Goal: Task Accomplishment & Management: Use online tool/utility

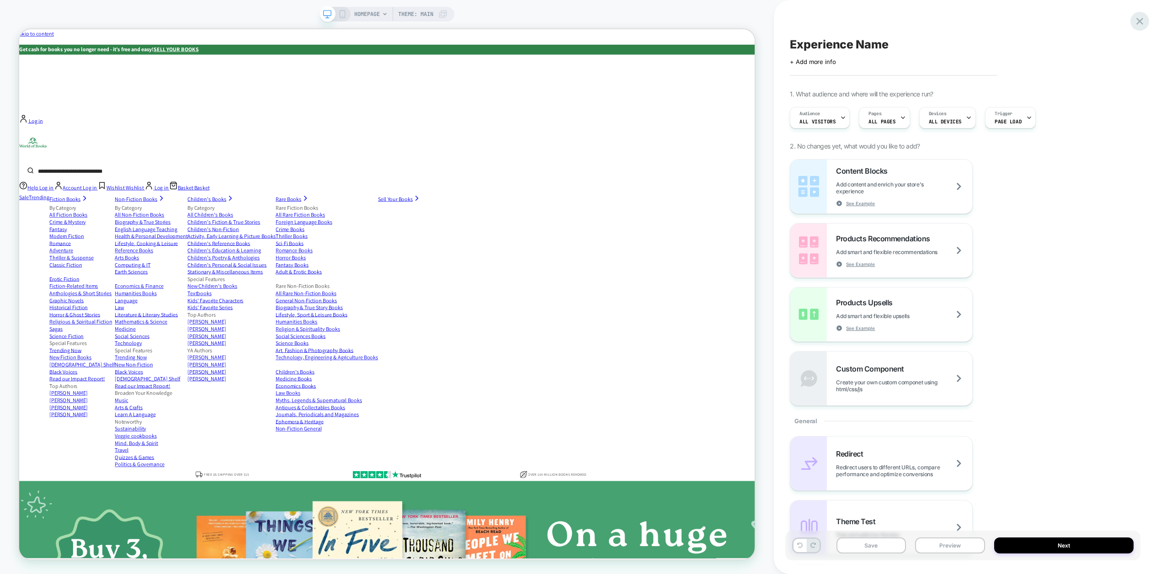
click at [1141, 19] on icon at bounding box center [1139, 21] width 7 height 7
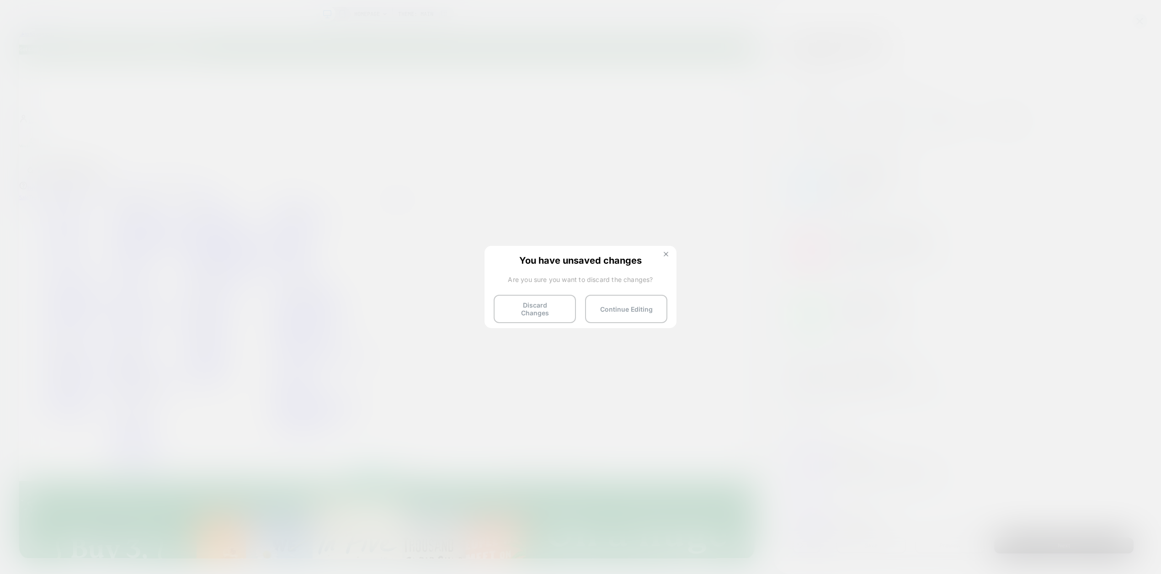
click at [669, 252] on button at bounding box center [666, 255] width 10 height 8
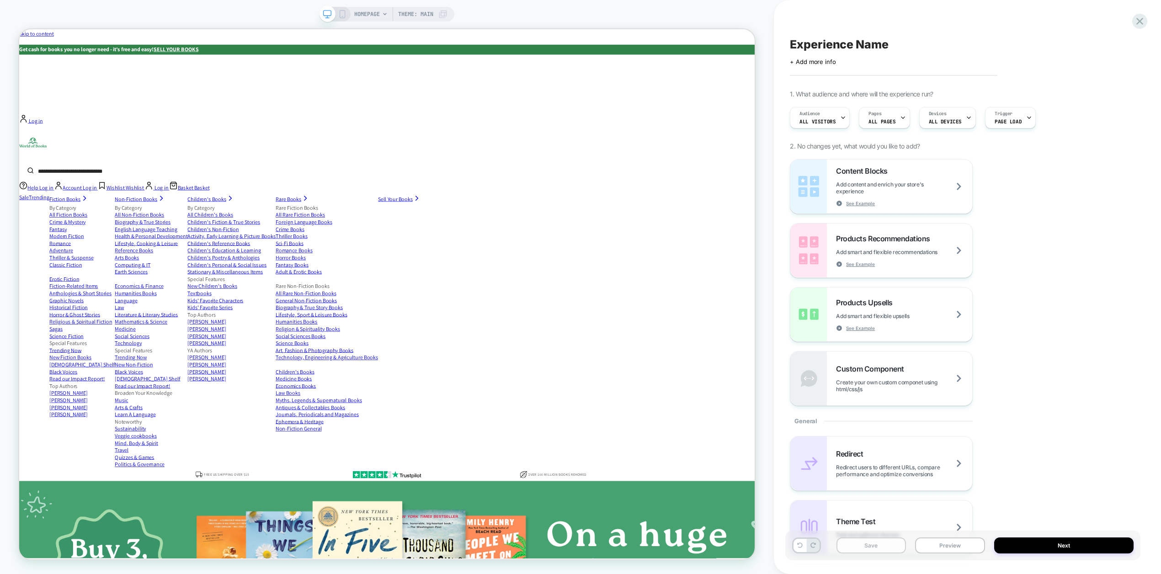
click at [887, 546] on button "Save" at bounding box center [871, 546] width 70 height 16
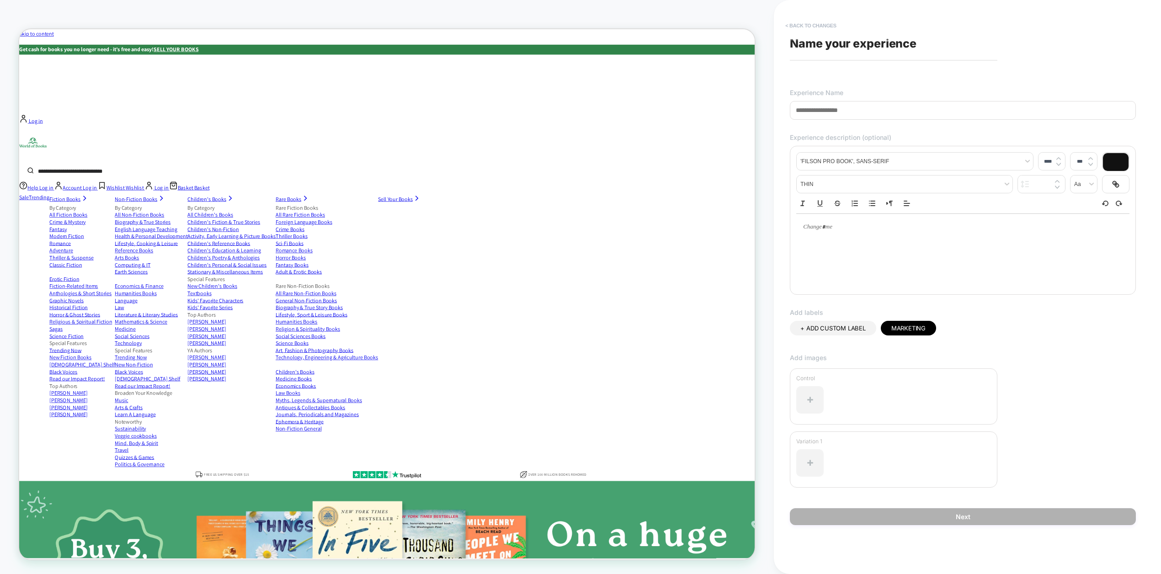
click at [815, 26] on button "< Back to changes" at bounding box center [811, 25] width 60 height 15
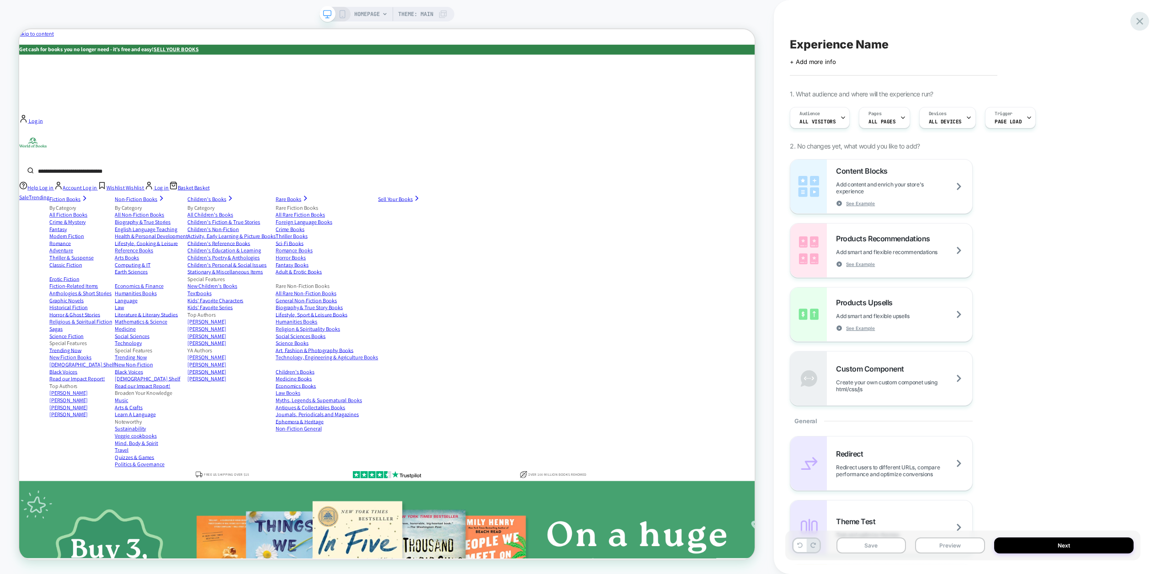
click at [1139, 23] on icon at bounding box center [1140, 21] width 12 height 12
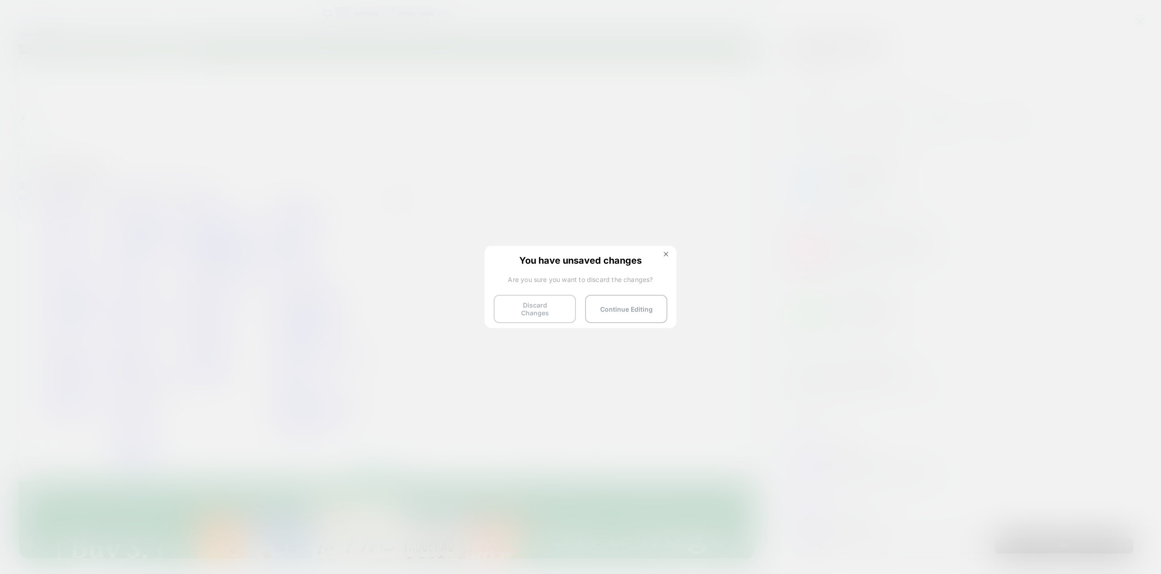
click at [554, 305] on button "Discard Changes" at bounding box center [535, 309] width 82 height 28
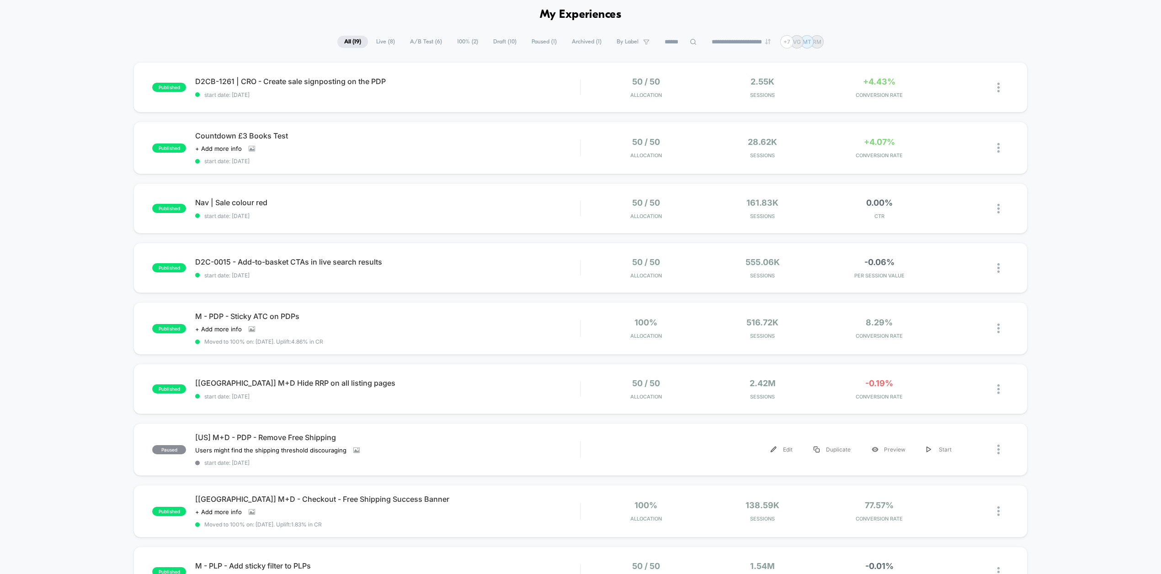
scroll to position [258, 0]
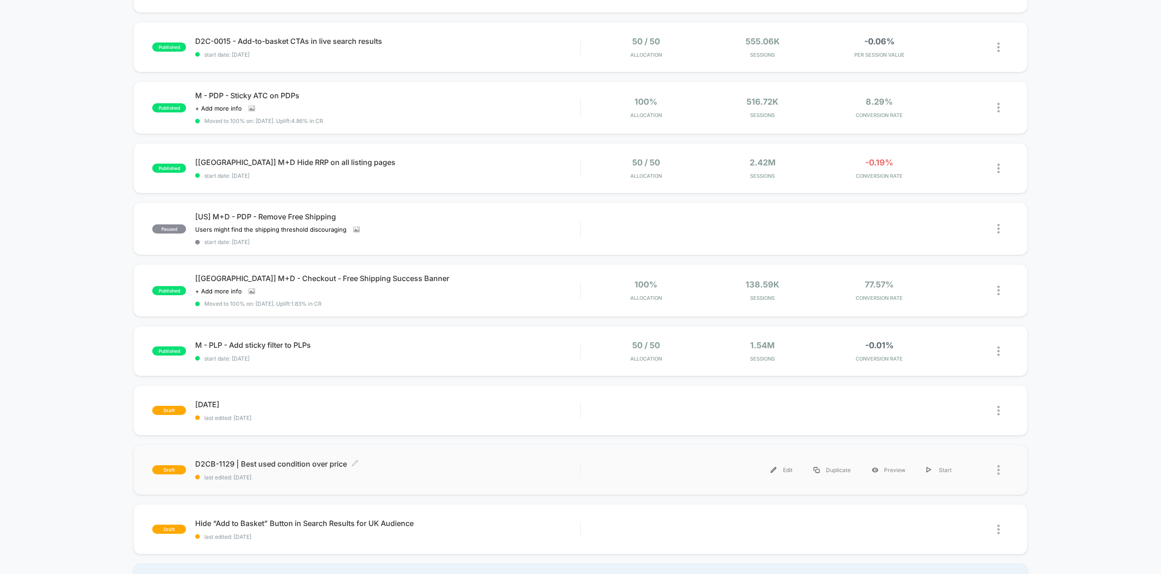
click at [295, 463] on span "D2CB-1129 | Best used condition over price Click to edit experience details" at bounding box center [387, 463] width 385 height 9
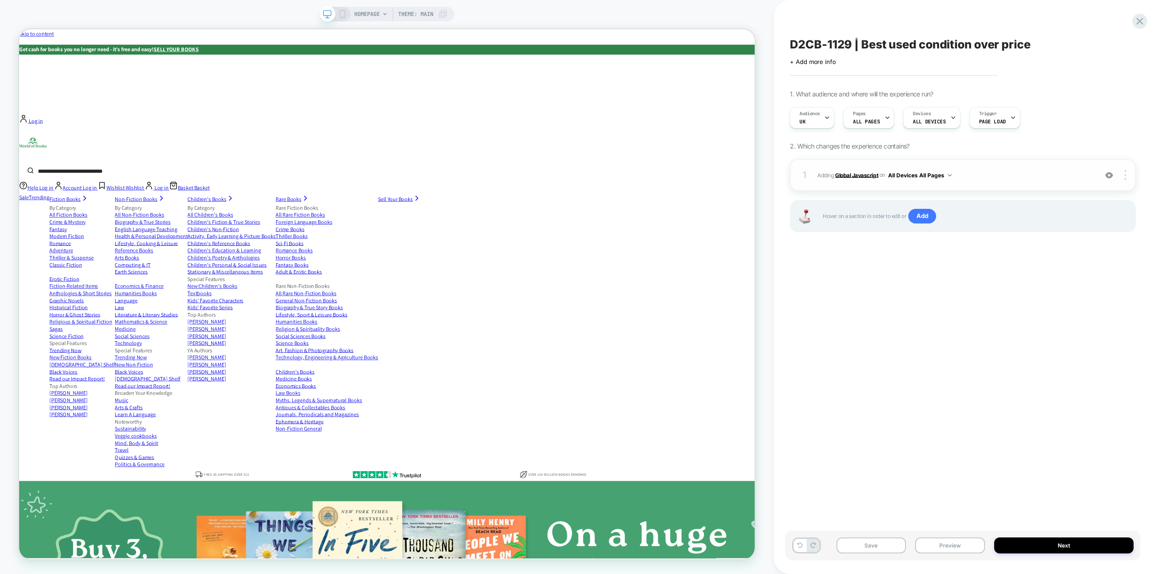
click at [862, 176] on b "Global Javascript" at bounding box center [856, 174] width 43 height 7
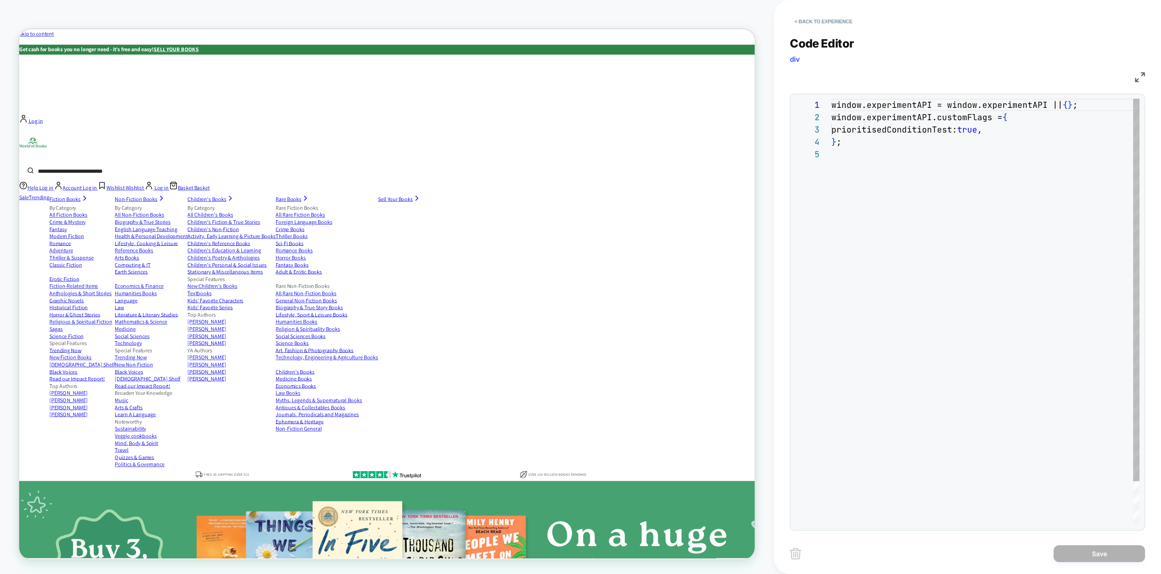
scroll to position [49, 0]
click at [862, 176] on div "window.experimentAPI = window.experimentAPI || { } ; window.experimentAPI.custo…" at bounding box center [985, 337] width 308 height 476
click at [815, 19] on button "< Back to experience" at bounding box center [823, 21] width 67 height 15
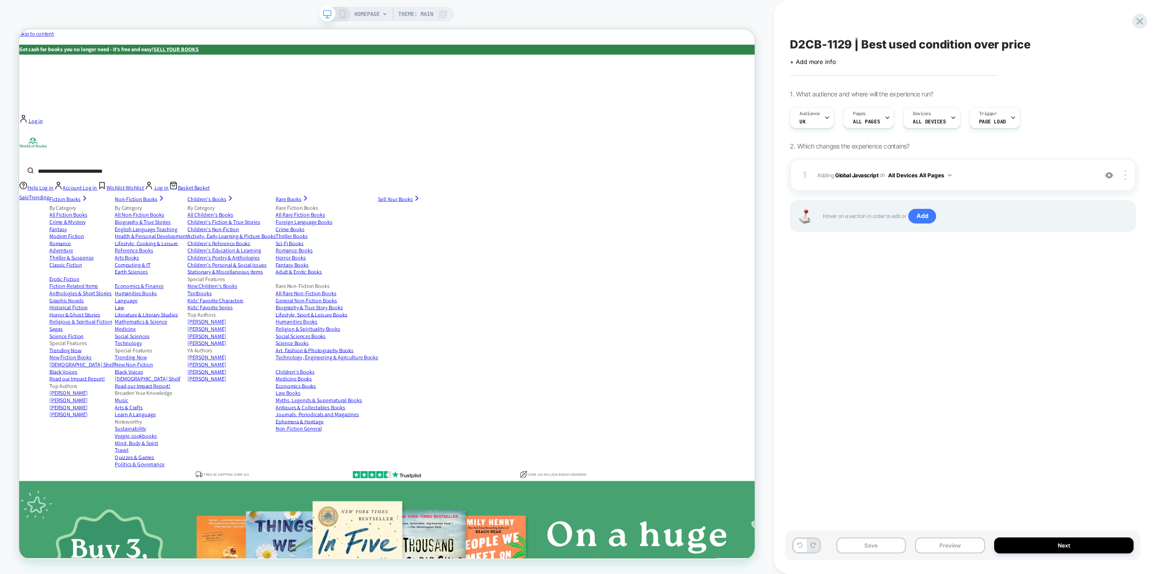
click at [922, 44] on span "D2CB-1129 | Best used condition over price" at bounding box center [910, 44] width 240 height 14
click at [922, 44] on textarea "**********" at bounding box center [948, 44] width 316 height 14
click at [953, 324] on div "**********" at bounding box center [962, 287] width 355 height 556
click at [924, 217] on span "Add" at bounding box center [922, 216] width 28 height 15
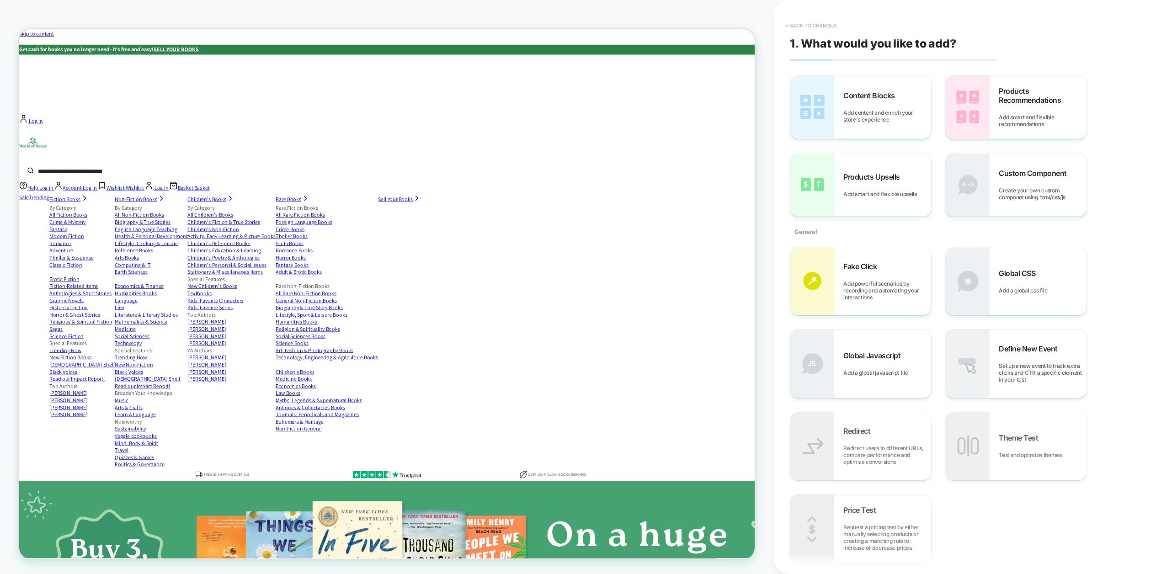
click at [800, 26] on button "< Back to changes" at bounding box center [811, 25] width 60 height 15
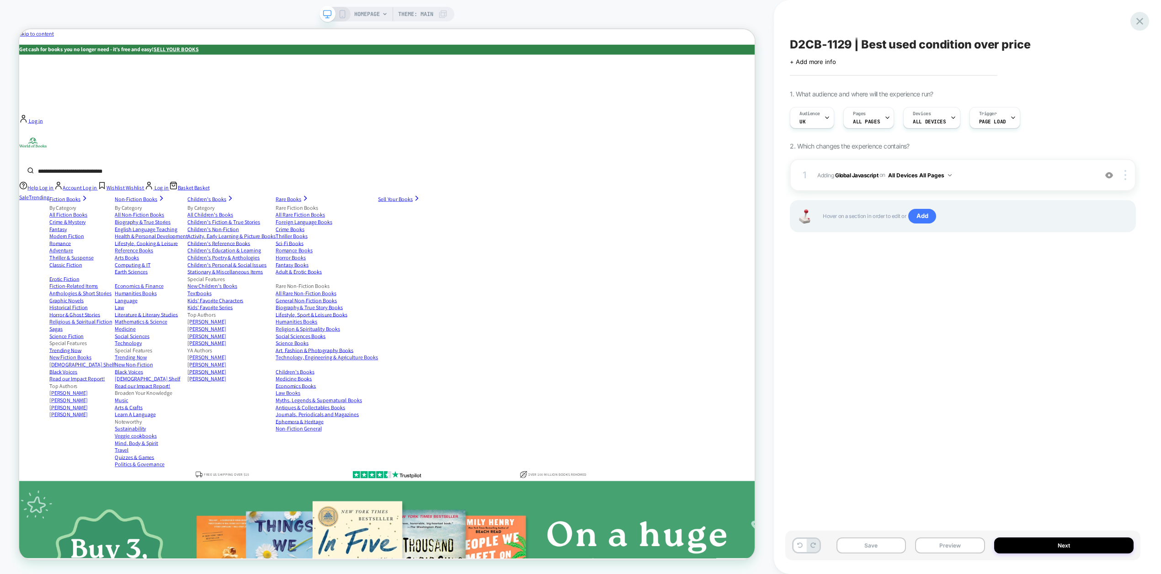
click at [1140, 20] on icon at bounding box center [1139, 21] width 7 height 7
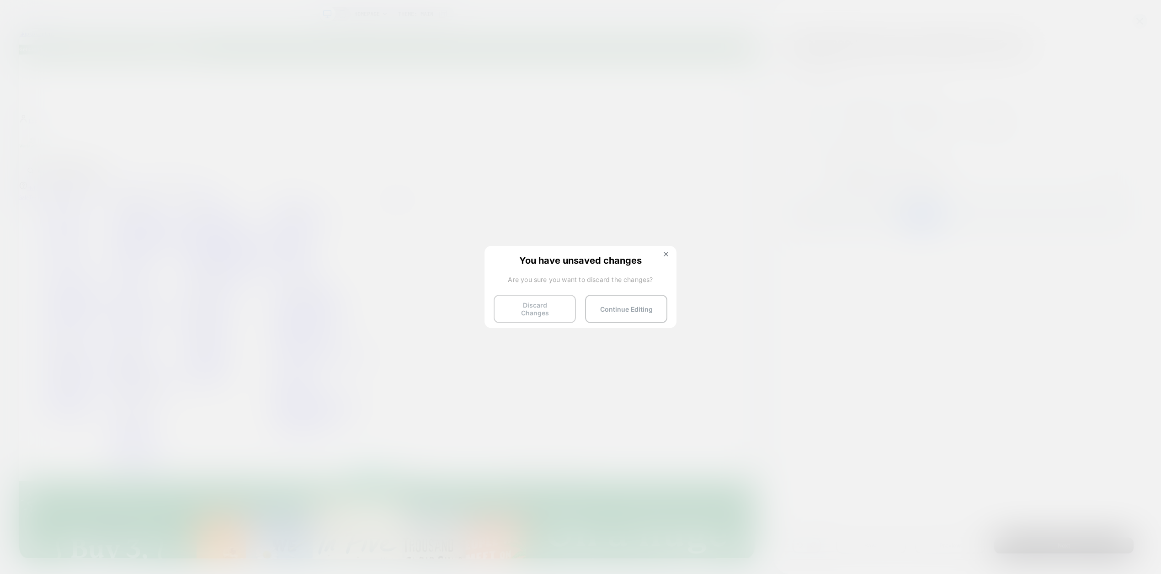
click at [528, 303] on button "Discard Changes" at bounding box center [535, 309] width 82 height 28
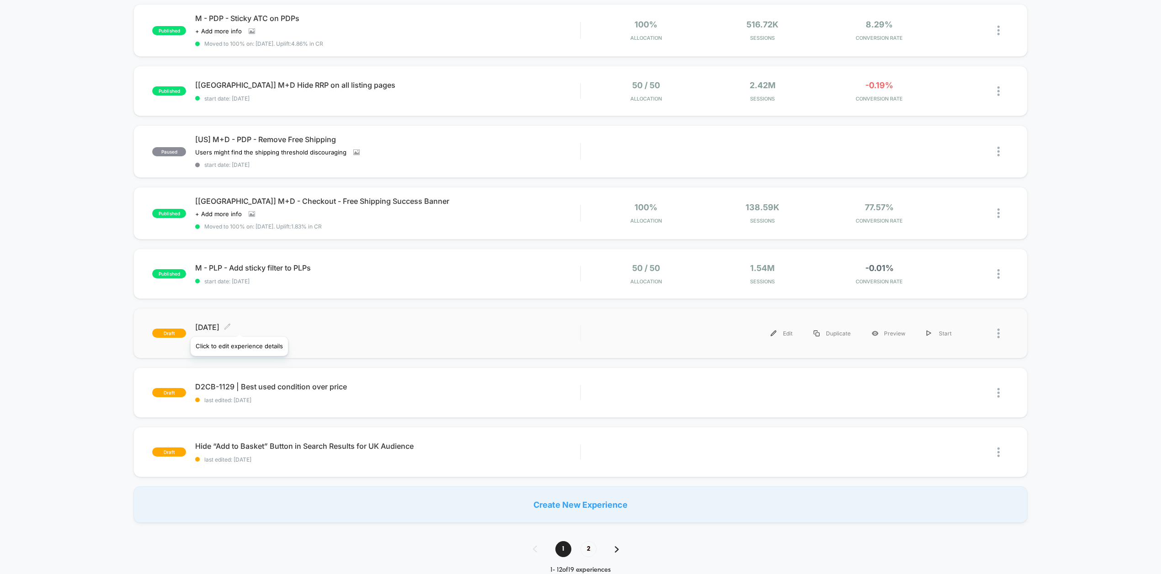
scroll to position [334, 0]
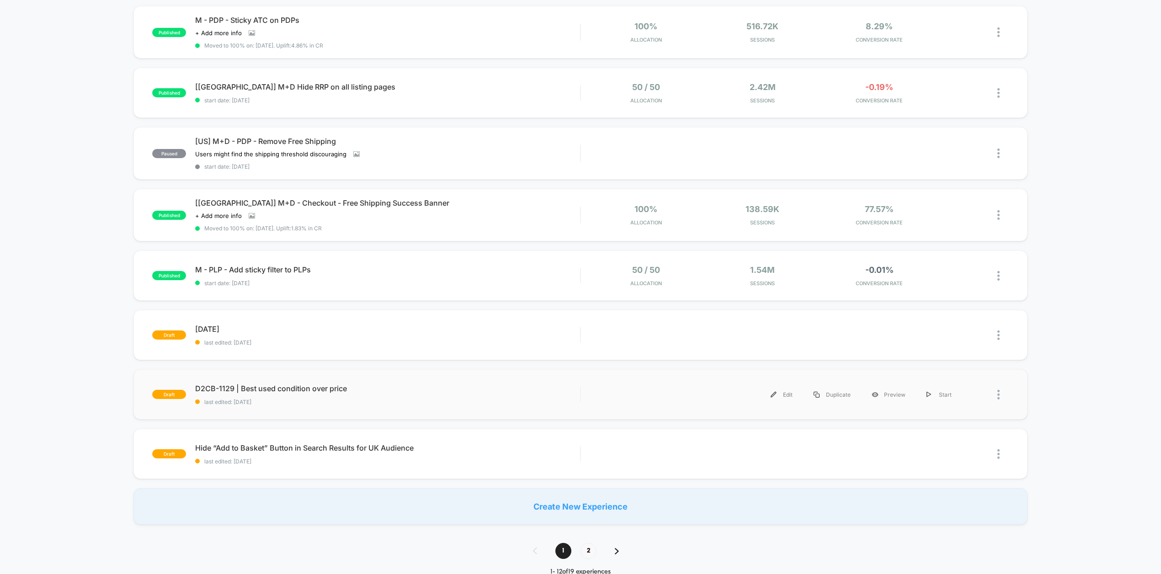
click at [996, 396] on div at bounding box center [985, 394] width 47 height 21
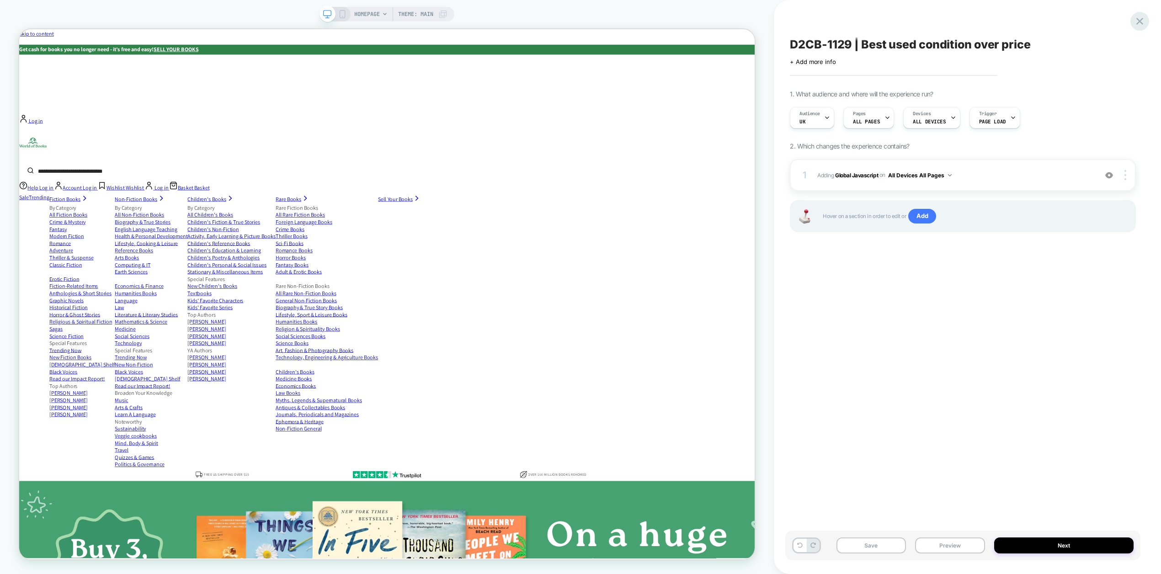
click at [1141, 21] on icon at bounding box center [1140, 21] width 12 height 12
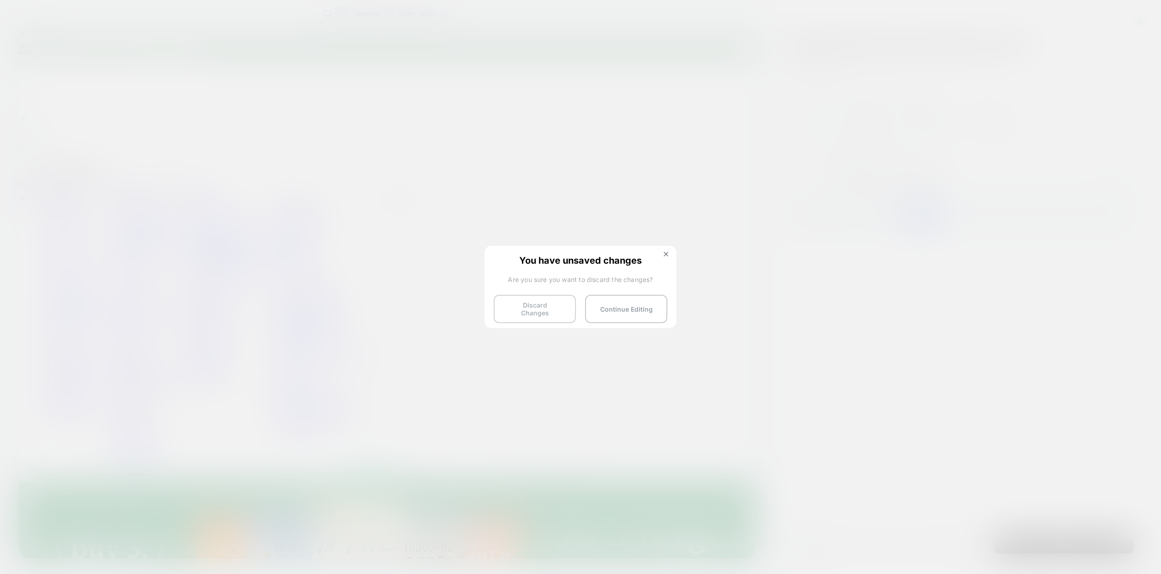
click at [534, 308] on button "Discard Changes" at bounding box center [535, 309] width 82 height 28
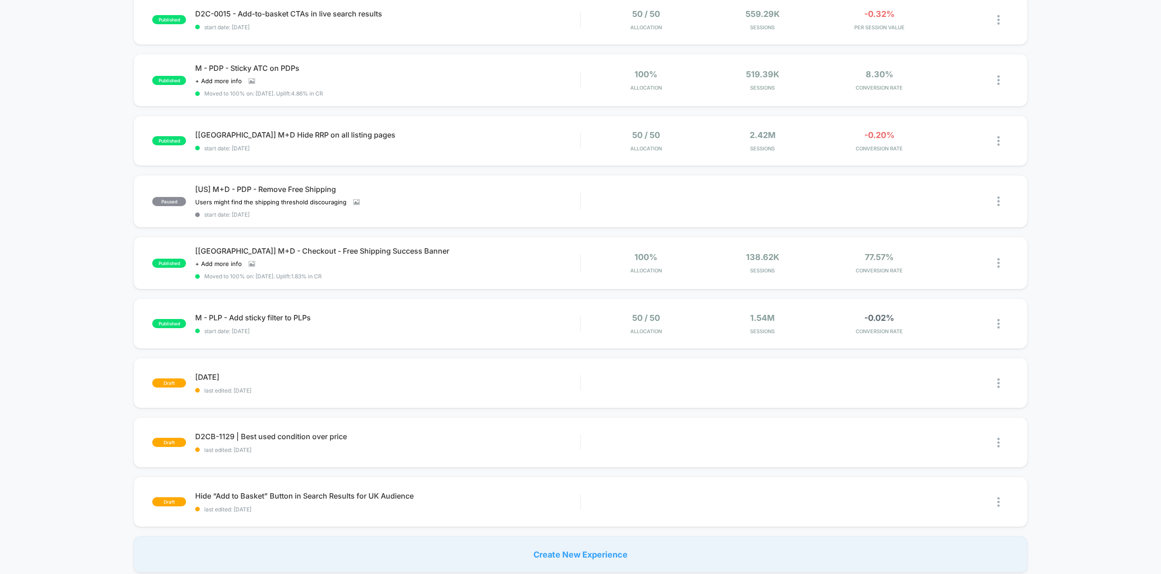
scroll to position [502, 0]
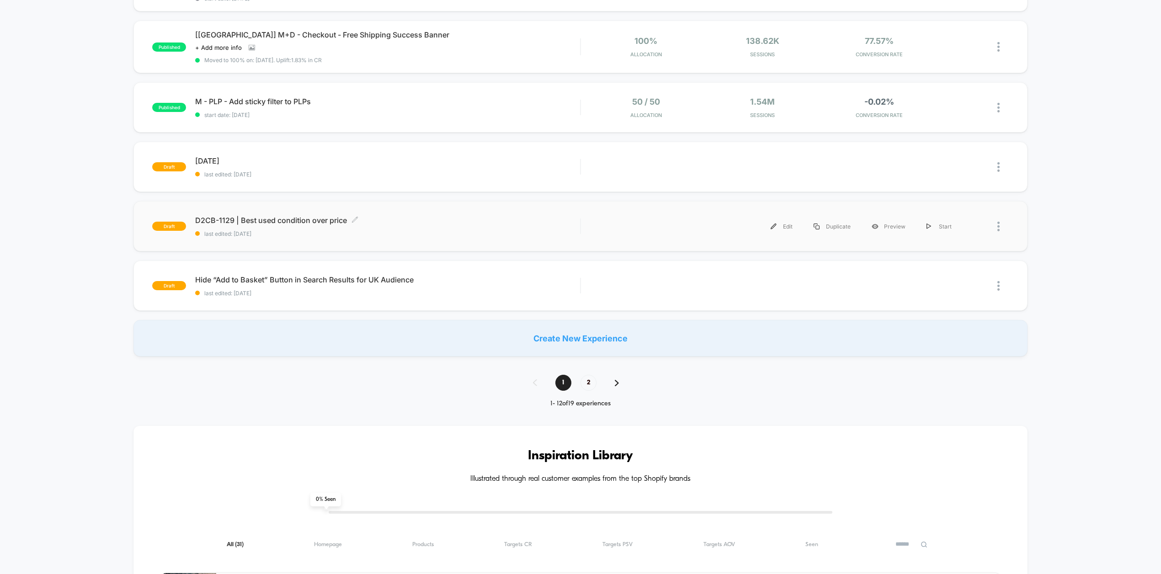
click at [291, 219] on span "D2CB-1129 | Best used condition over price Click to edit experience details" at bounding box center [387, 220] width 385 height 9
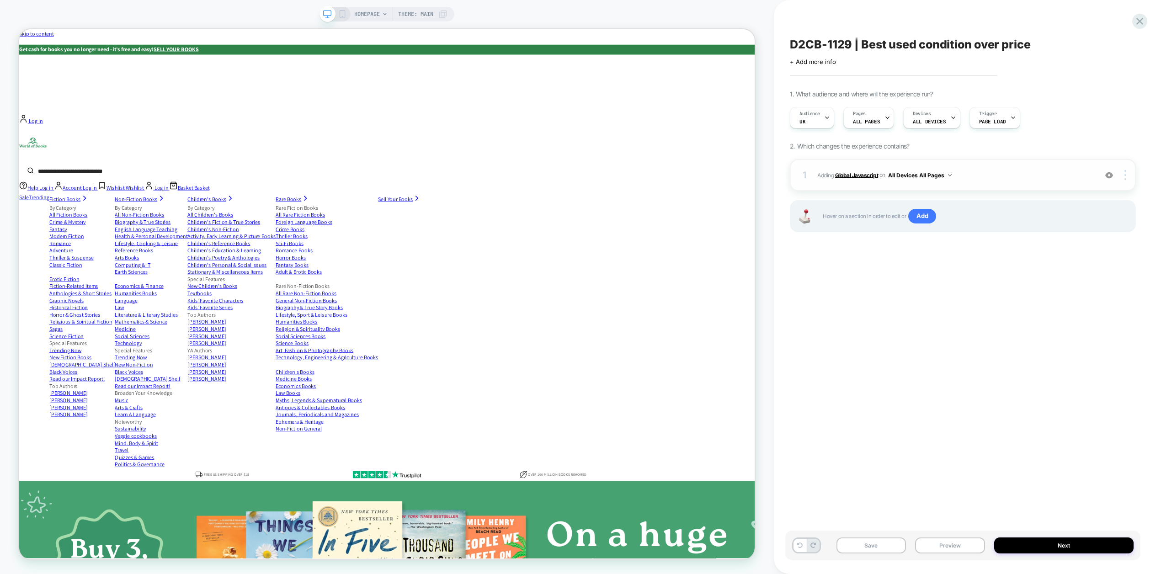
click at [859, 176] on b "Global Javascript" at bounding box center [856, 174] width 43 height 7
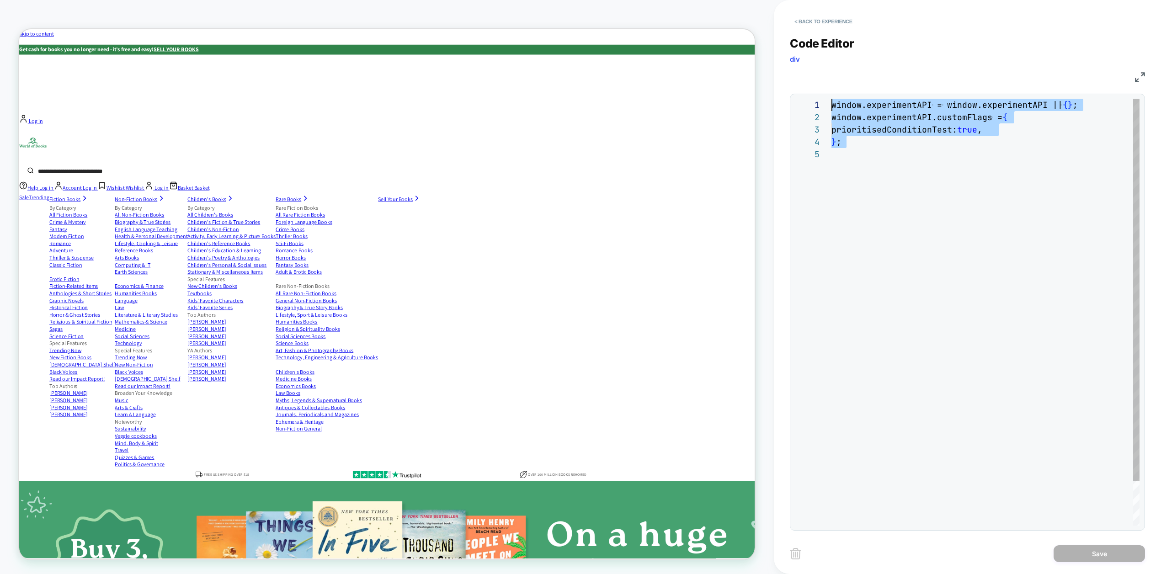
drag, startPoint x: 908, startPoint y: 169, endPoint x: 812, endPoint y: 107, distance: 114.4
click at [831, 107] on div "window.experimentAPI = window.experimentAPI || { } ; window.experimentAPI.custo…" at bounding box center [985, 337] width 308 height 476
click at [832, 21] on button "< Back to experience" at bounding box center [823, 21] width 67 height 15
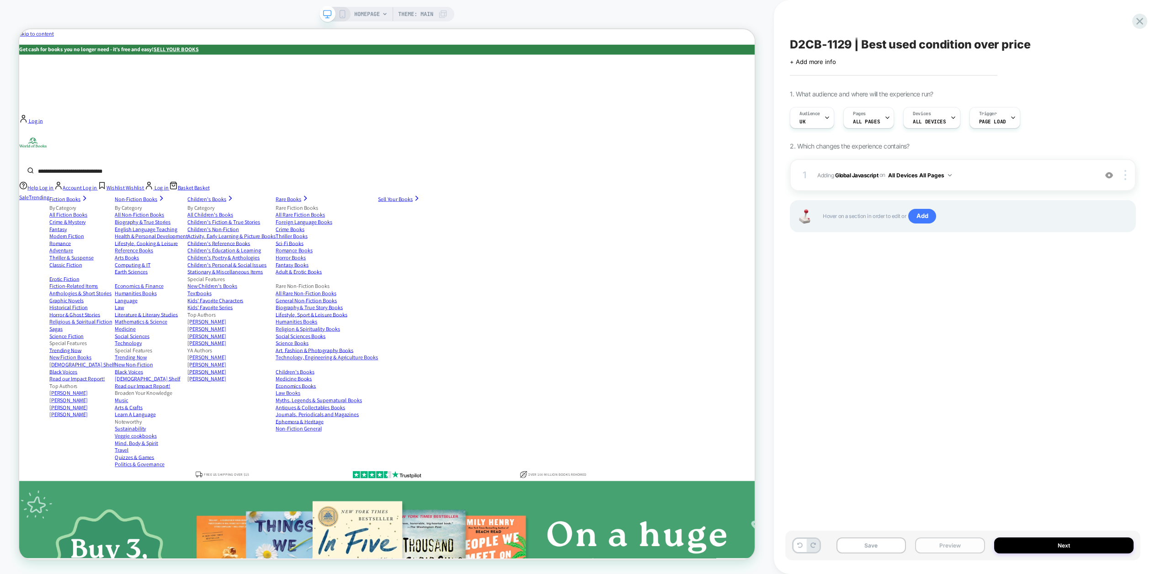
click at [958, 538] on button "Preview" at bounding box center [950, 546] width 70 height 16
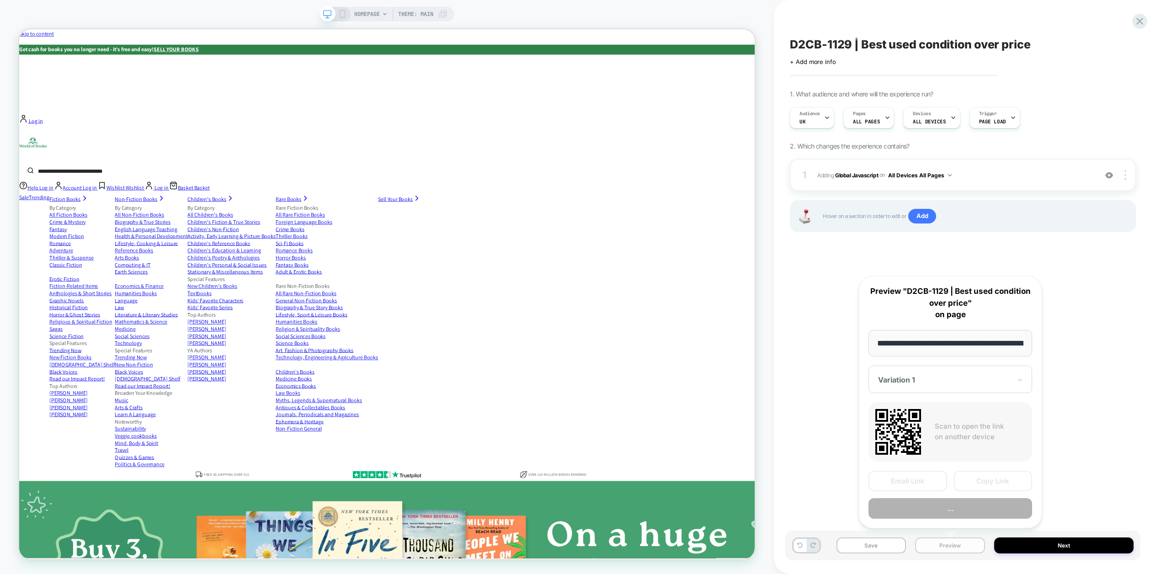
scroll to position [0, 43]
click at [996, 481] on button "Copy Link" at bounding box center [993, 481] width 79 height 21
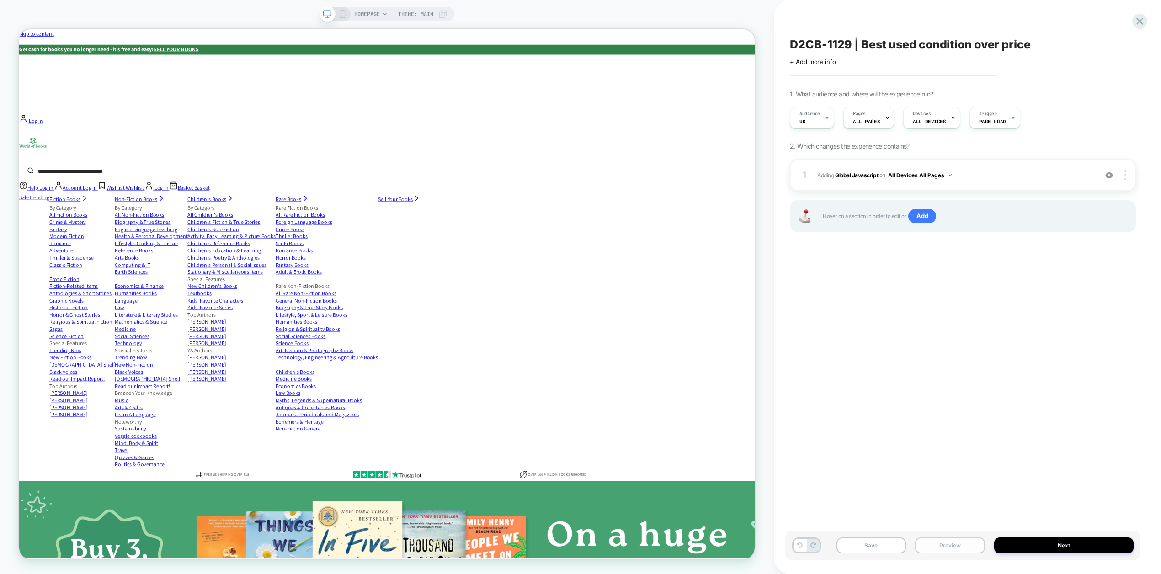
click at [932, 544] on button "Preview" at bounding box center [950, 546] width 70 height 16
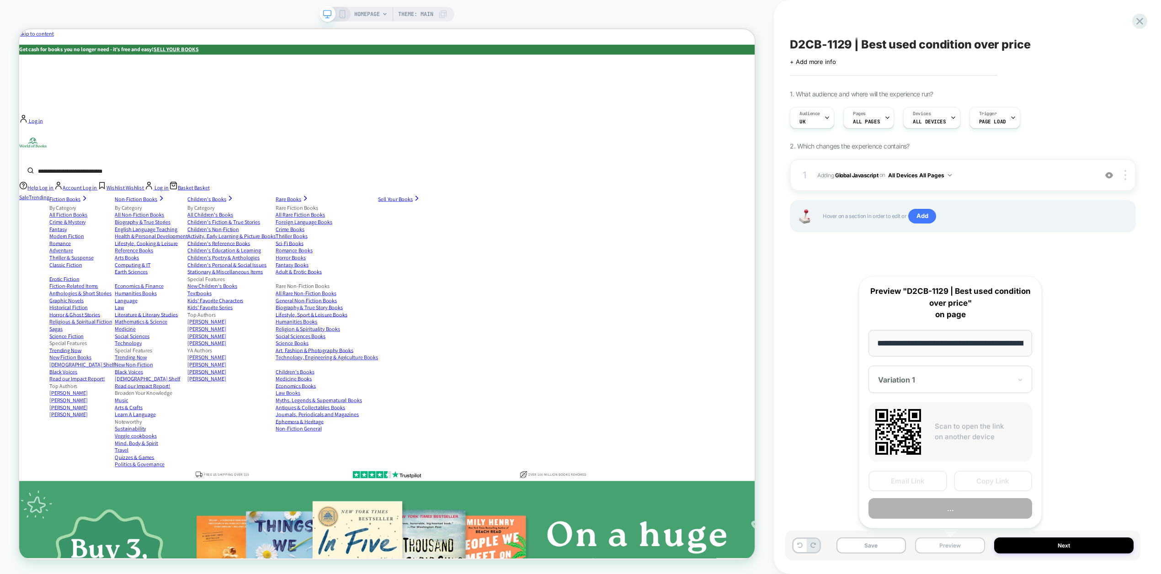
scroll to position [0, 43]
click at [952, 505] on button "Preview" at bounding box center [950, 509] width 164 height 21
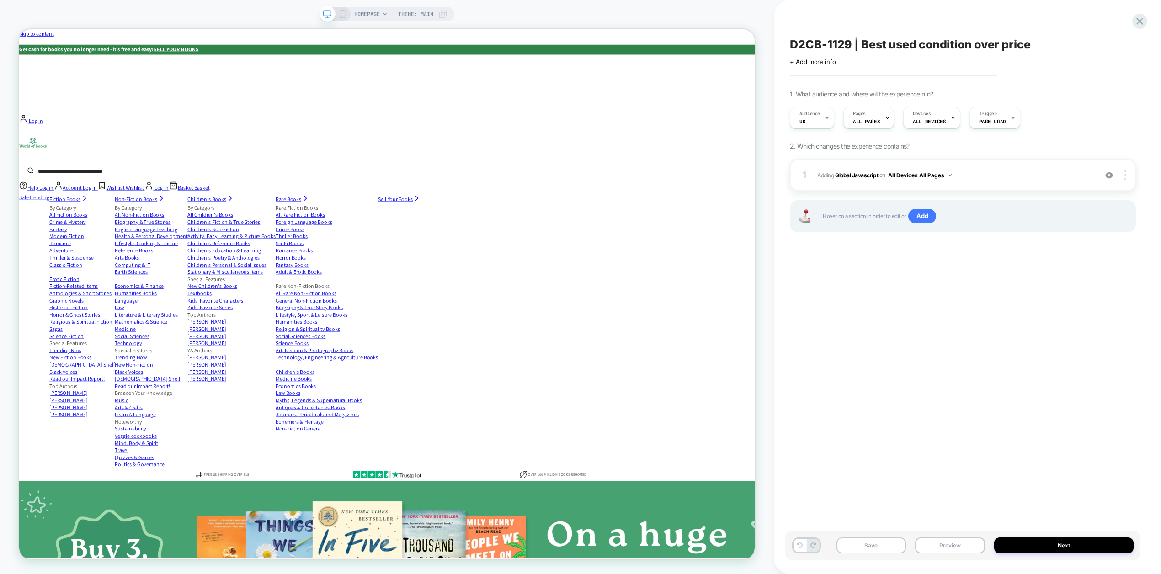
click at [932, 345] on div "D2CB-1129 | Best used condition over price Click to edit experience details + A…" at bounding box center [962, 287] width 355 height 556
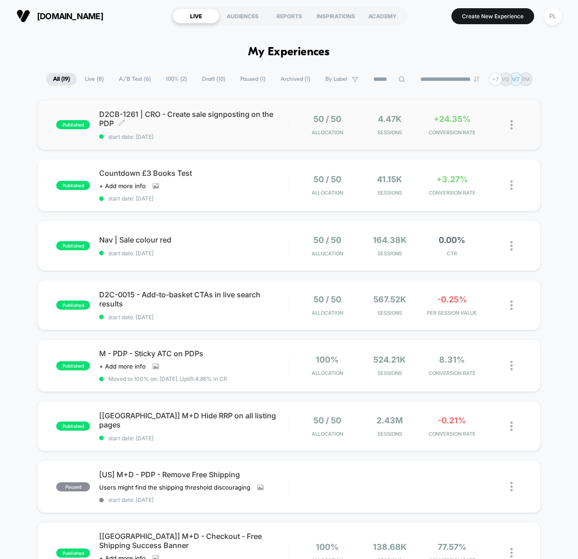
click at [115, 112] on span "D2CB-1261 | CRO - Create sale signposting on the PDP Click to edit experience d…" at bounding box center [194, 119] width 190 height 18
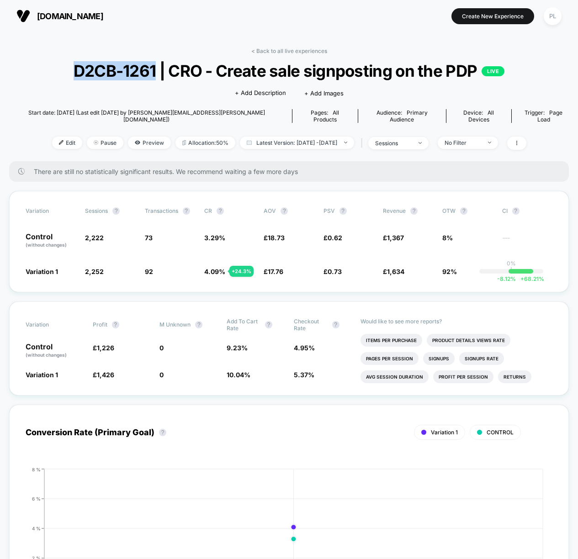
drag, startPoint x: 155, startPoint y: 72, endPoint x: 69, endPoint y: 75, distance: 86.0
click at [69, 75] on span "D2CB-1261 | CRO - Create sale signposting on the PDP LIVE" at bounding box center [289, 70] width 504 height 19
copy span "D2CB-1261"
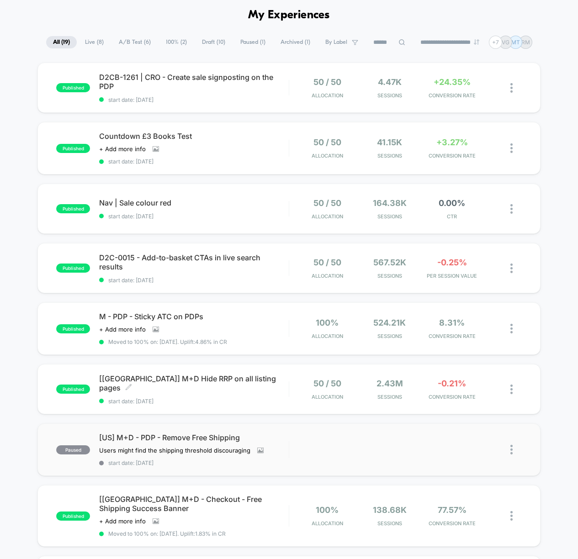
scroll to position [35, 0]
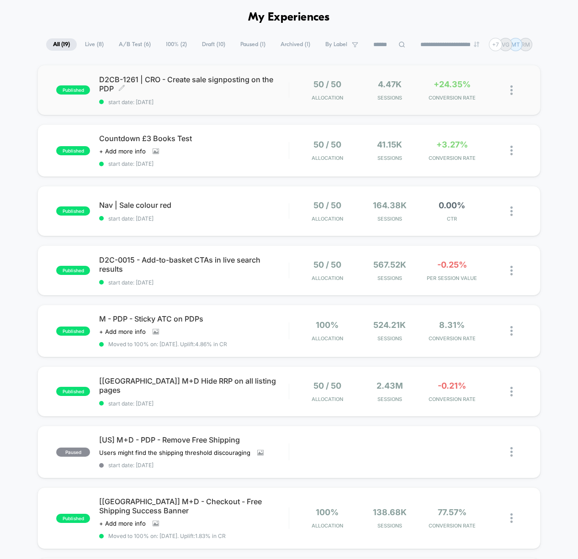
click at [239, 79] on span "D2CB-1261 | CRO - Create sale signposting on the PDP Click to edit experience d…" at bounding box center [194, 84] width 190 height 18
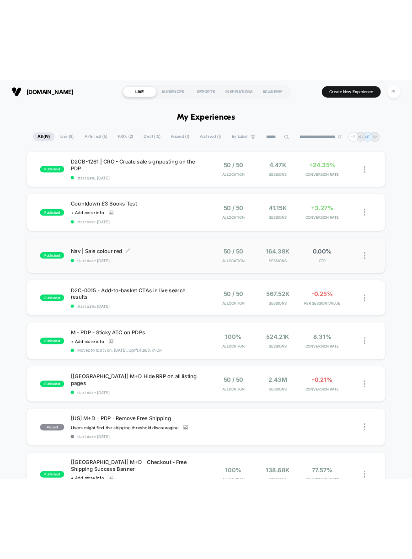
scroll to position [14, 0]
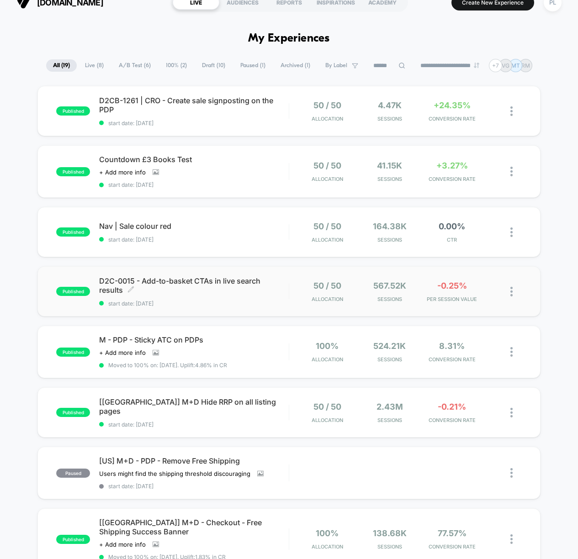
click at [216, 281] on span "D2C-0015 - Add-to-basket CTAs in live search results Click to edit experience d…" at bounding box center [194, 286] width 190 height 18
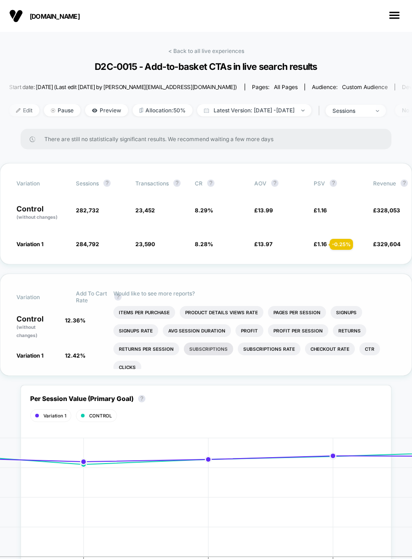
click at [213, 353] on li "Subscriptions" at bounding box center [208, 349] width 49 height 13
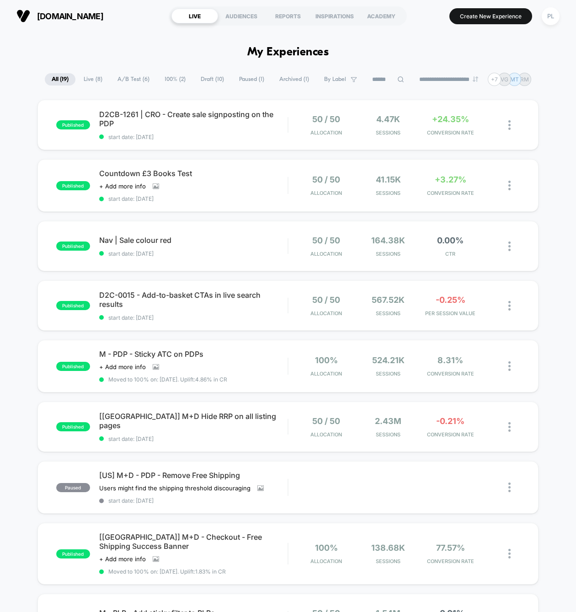
click at [171, 116] on span "D2CB-1261 | CRO - Create sale signposting on the PDP Click to edit experience d…" at bounding box center [193, 119] width 188 height 18
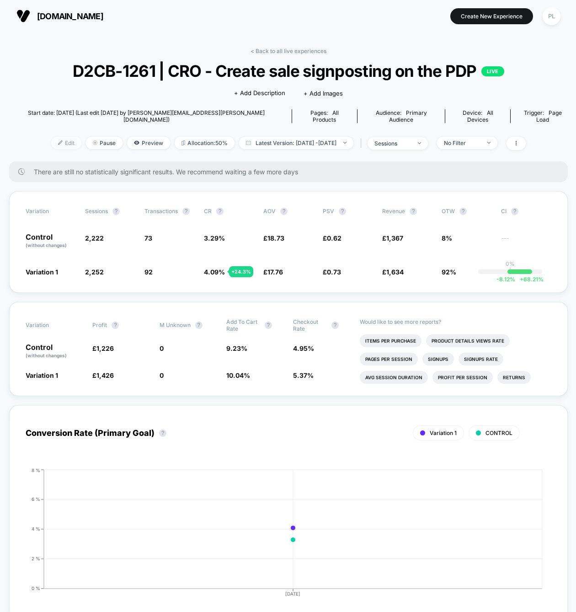
click at [52, 137] on span "Edit" at bounding box center [66, 143] width 30 height 12
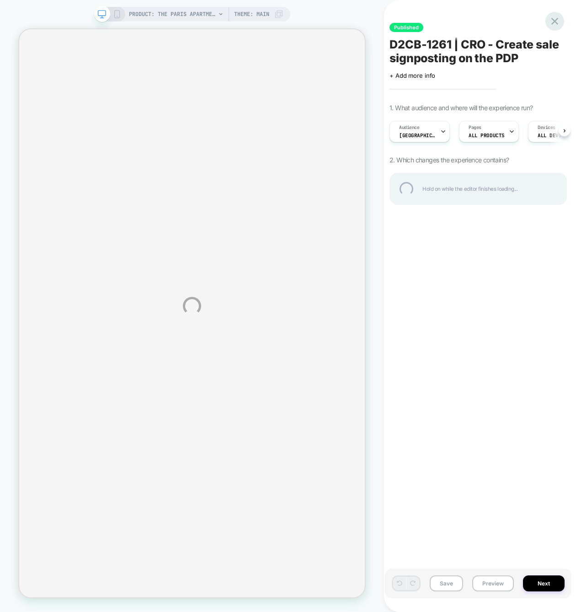
click at [552, 18] on div at bounding box center [554, 21] width 19 height 19
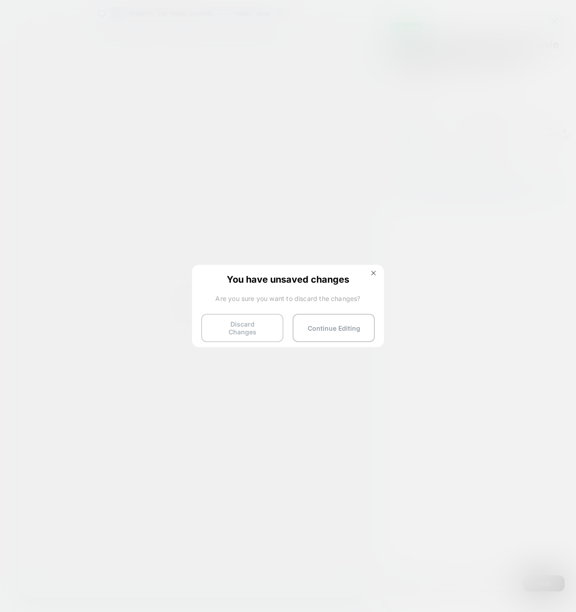
click at [240, 324] on button "Discard Changes" at bounding box center [242, 328] width 82 height 28
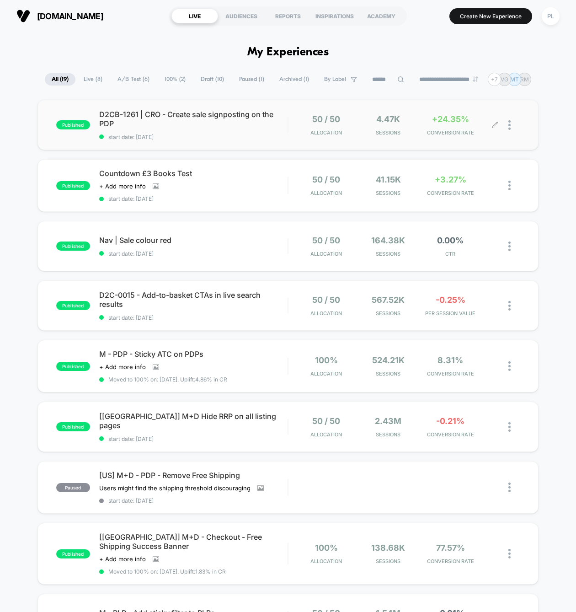
click at [506, 127] on div at bounding box center [507, 124] width 25 height 21
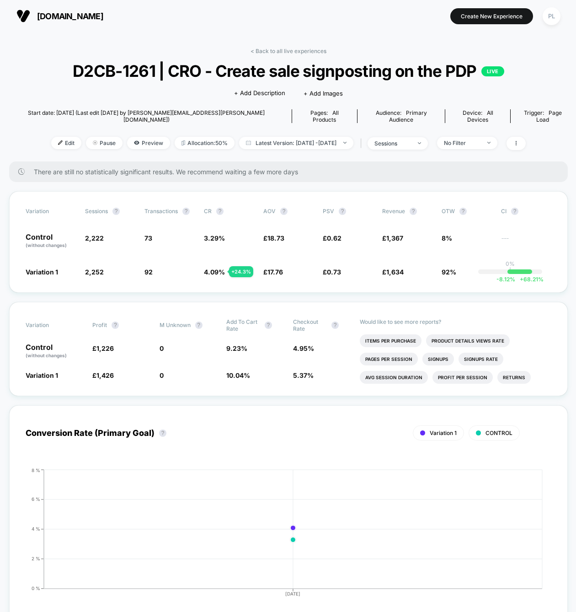
click at [243, 73] on span "D2CB-1261 | CRO - Create sale signposting on the PDP LIVE" at bounding box center [288, 70] width 503 height 19
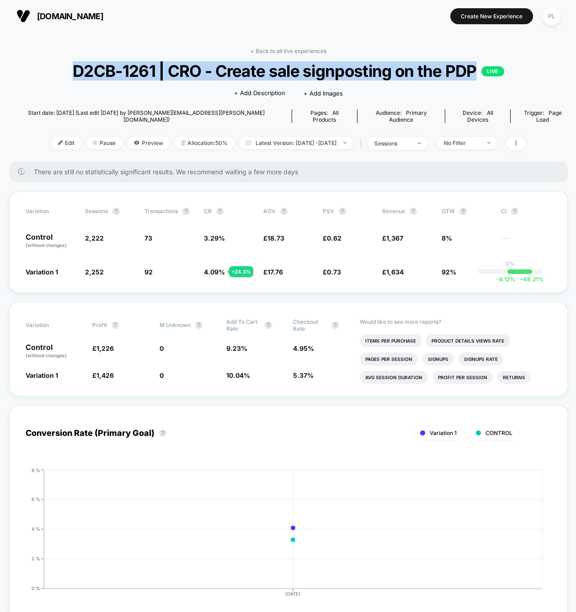
click at [243, 73] on span "D2CB-1261 | CRO - Create sale signposting on the PDP LIVE" at bounding box center [288, 70] width 503 height 19
click at [341, 68] on span "D2CB-1261 | CRO - Create sale signposting on the PDP LIVE" at bounding box center [288, 70] width 503 height 19
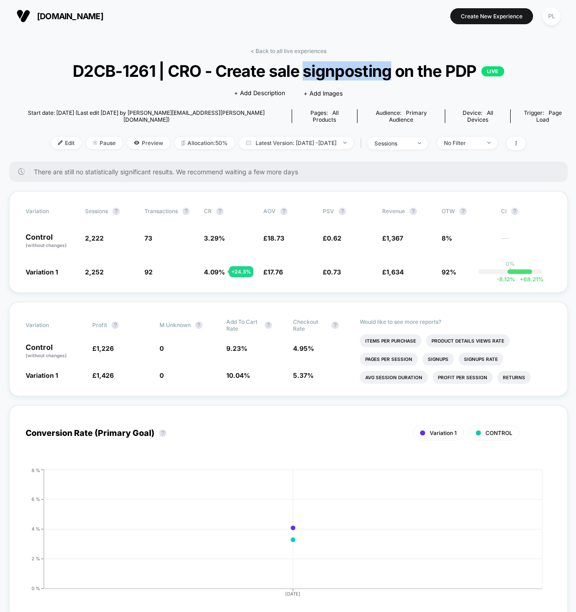
click at [341, 68] on span "D2CB-1261 | CRO - Create sale signposting on the PDP LIVE" at bounding box center [288, 70] width 503 height 19
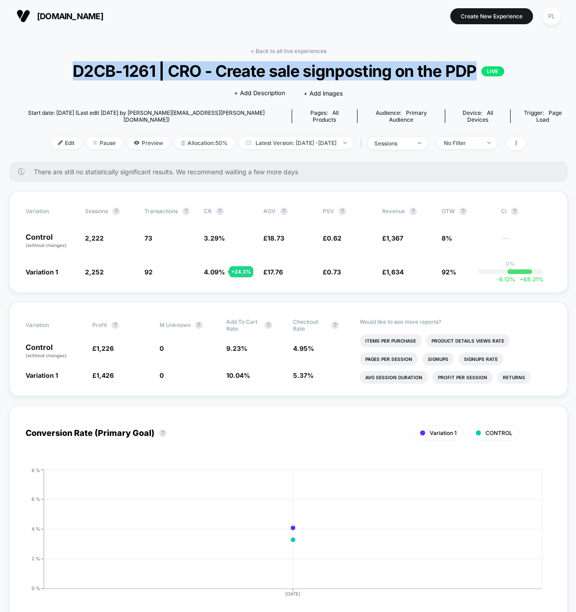
click at [341, 68] on span "D2CB-1261 | CRO - Create sale signposting on the PDP LIVE" at bounding box center [288, 70] width 503 height 19
click at [53, 138] on span "Edit" at bounding box center [66, 143] width 30 height 12
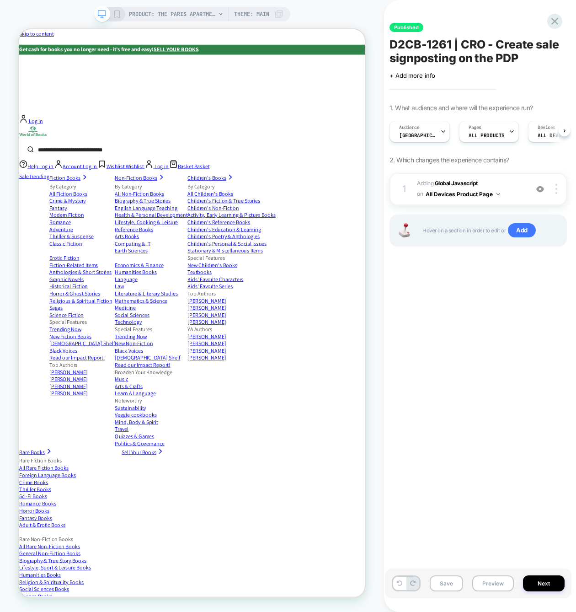
scroll to position [0, 0]
click at [413, 48] on span "D2CB-1261 | CRO - Create sale signposting on the PDP" at bounding box center [477, 50] width 177 height 27
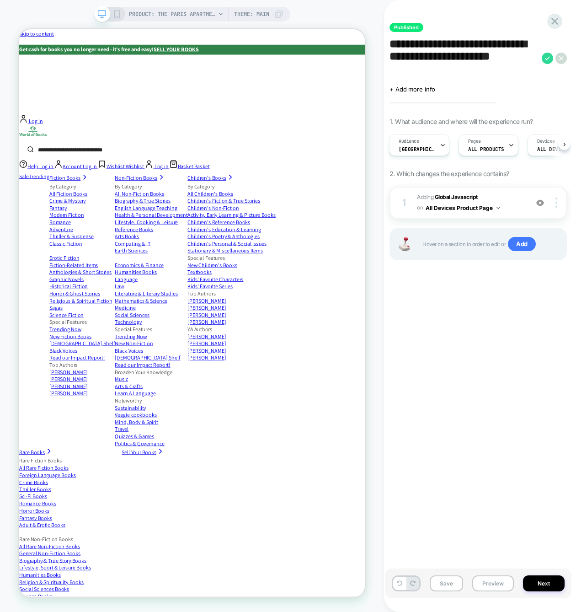
drag, startPoint x: 410, startPoint y: 72, endPoint x: 389, endPoint y: 44, distance: 34.6
click at [389, 44] on div "**********" at bounding box center [478, 305] width 186 height 593
click at [488, 50] on textarea "**********" at bounding box center [463, 57] width 148 height 41
drag, startPoint x: 487, startPoint y: 45, endPoint x: 393, endPoint y: 43, distance: 94.6
click at [393, 43] on textarea "**********" at bounding box center [463, 57] width 148 height 41
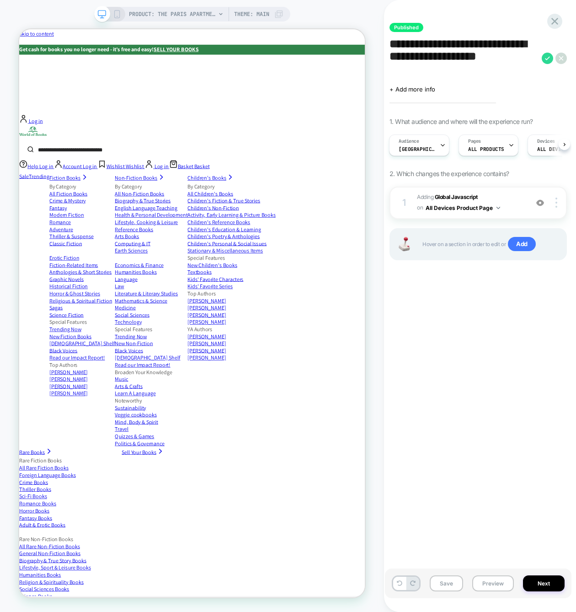
click at [463, 41] on textarea "**********" at bounding box center [463, 57] width 148 height 41
click at [480, 44] on textarea "**********" at bounding box center [463, 57] width 148 height 41
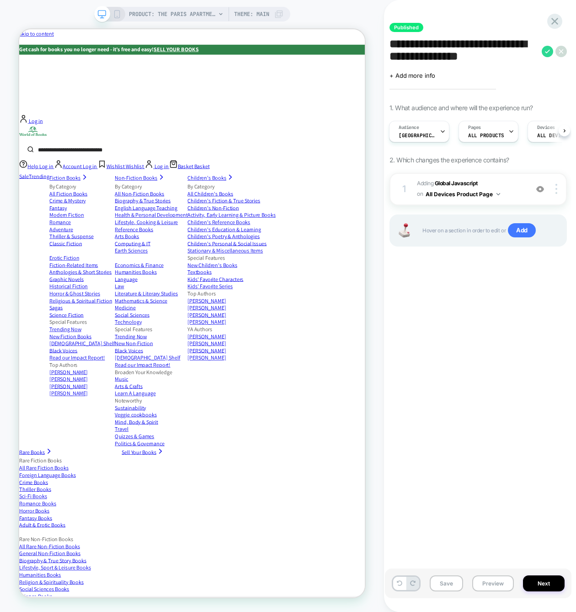
paste textarea "********"
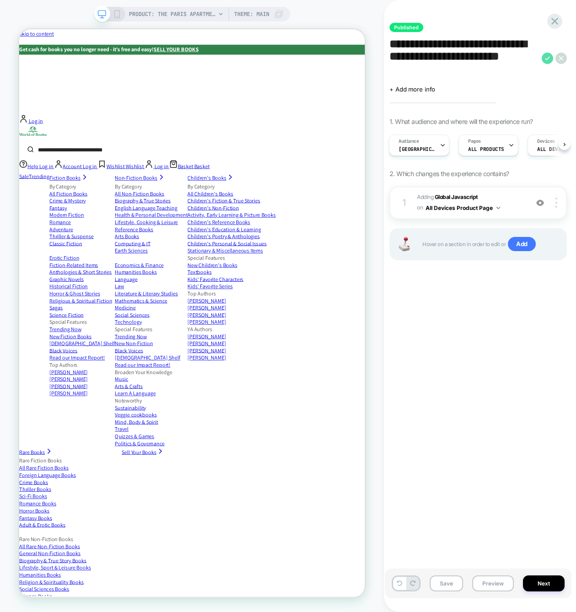
type textarea "**********"
click at [548, 56] on icon at bounding box center [547, 58] width 11 height 11
click at [526, 115] on button "Yes" at bounding box center [538, 119] width 45 height 14
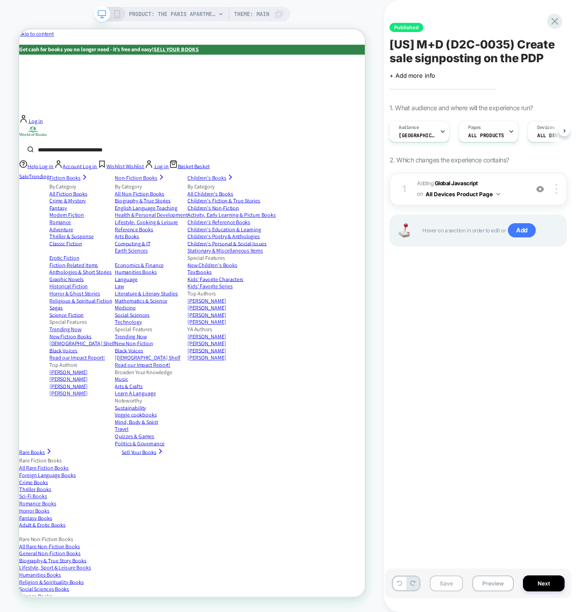
click at [447, 559] on button "Save" at bounding box center [446, 583] width 33 height 16
click at [557, 22] on icon at bounding box center [554, 21] width 12 height 12
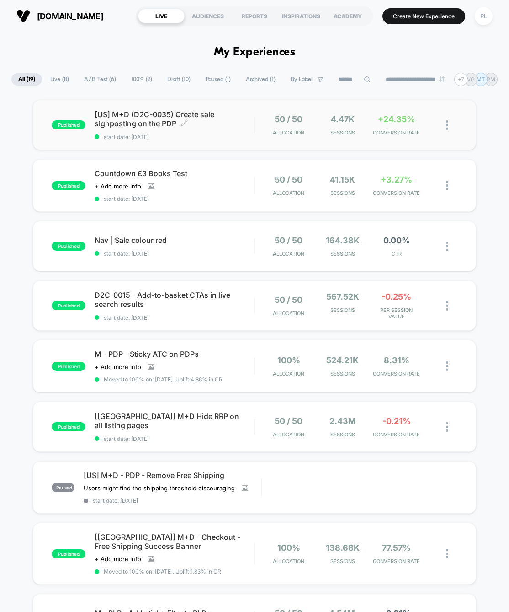
click at [222, 120] on span "[US] M+D (D2C-0035) Create sale signposting on the PDP Click to edit experience…" at bounding box center [175, 119] width 160 height 18
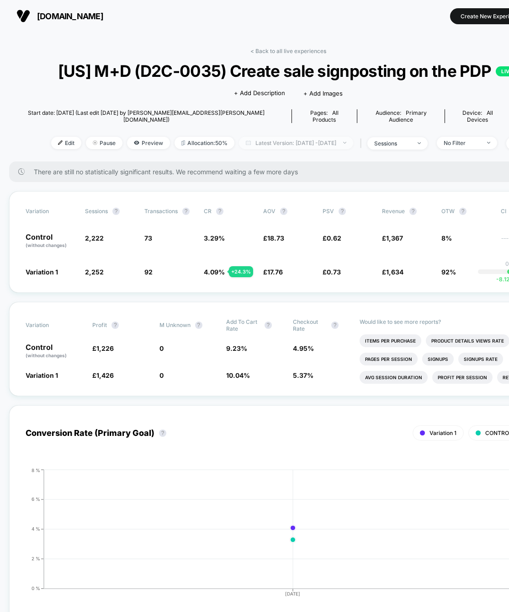
click at [314, 149] on span "Latest Version: [DATE] - [DATE]" at bounding box center [296, 143] width 114 height 12
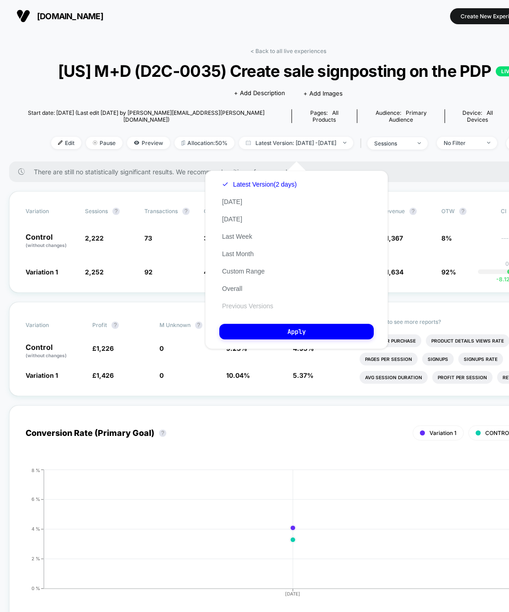
click at [256, 305] on button "Previous Versions" at bounding box center [247, 306] width 57 height 8
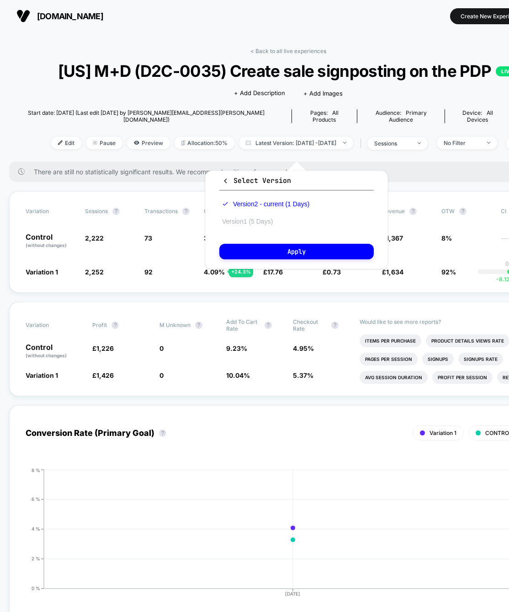
click at [250, 218] on button "Version 1 (5 Days)" at bounding box center [247, 221] width 56 height 8
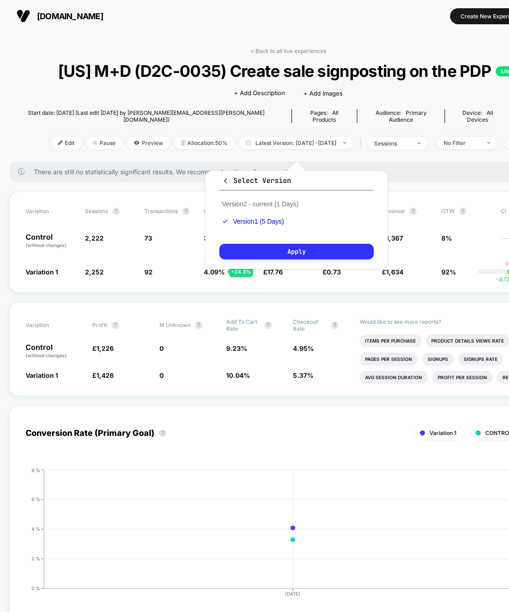
click at [280, 250] on button "Apply" at bounding box center [296, 252] width 154 height 16
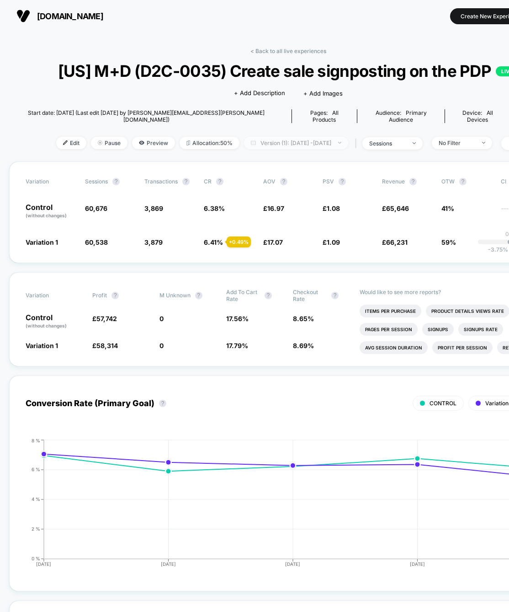
click at [296, 149] on span "Version (1): [DATE] - [DATE]" at bounding box center [296, 143] width 104 height 12
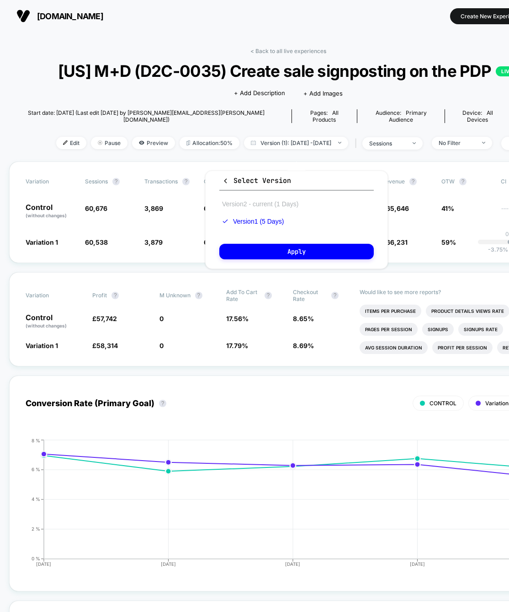
click at [242, 203] on button "Version 2 - current (1 Days)" at bounding box center [260, 204] width 82 height 8
click at [270, 245] on button "Apply" at bounding box center [296, 252] width 154 height 16
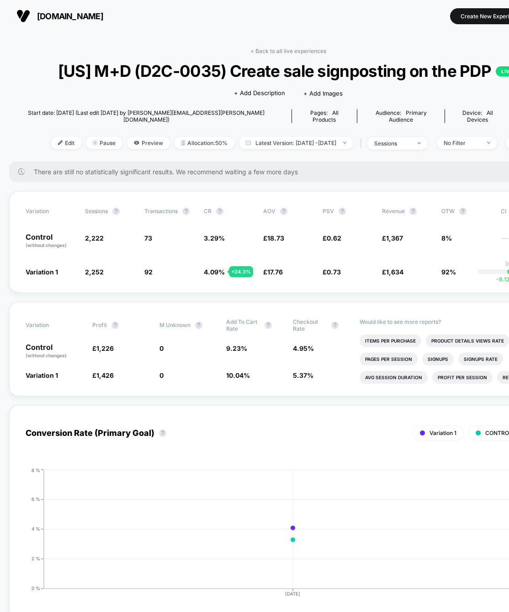
scroll to position [2, 0]
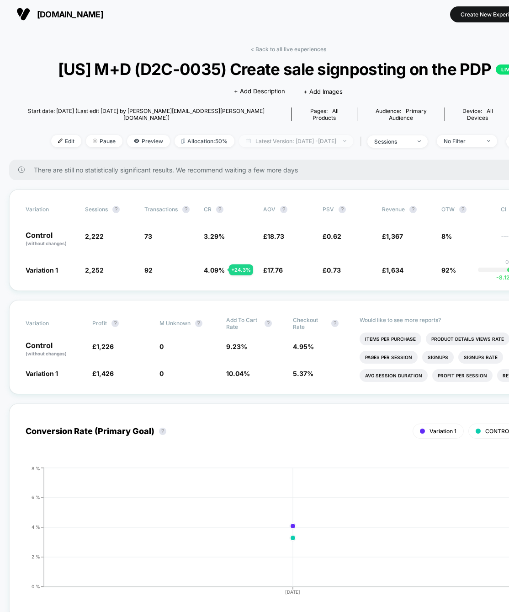
click at [279, 147] on span "Latest Version: [DATE] - [DATE]" at bounding box center [296, 141] width 114 height 12
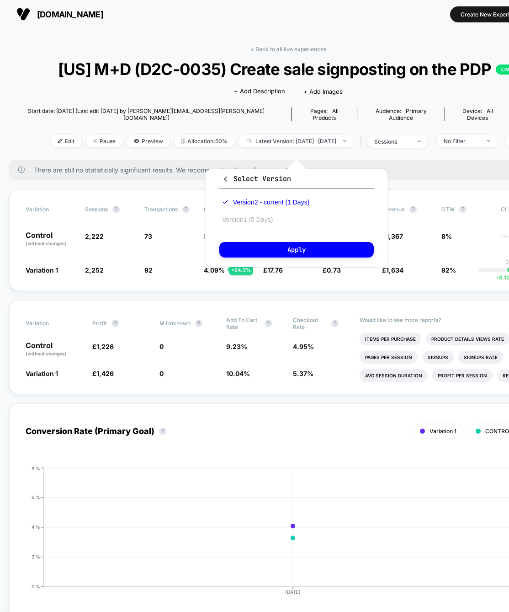
click at [267, 220] on button "Version 1 (5 Days)" at bounding box center [247, 219] width 56 height 8
click at [279, 249] on button "Apply" at bounding box center [296, 250] width 154 height 16
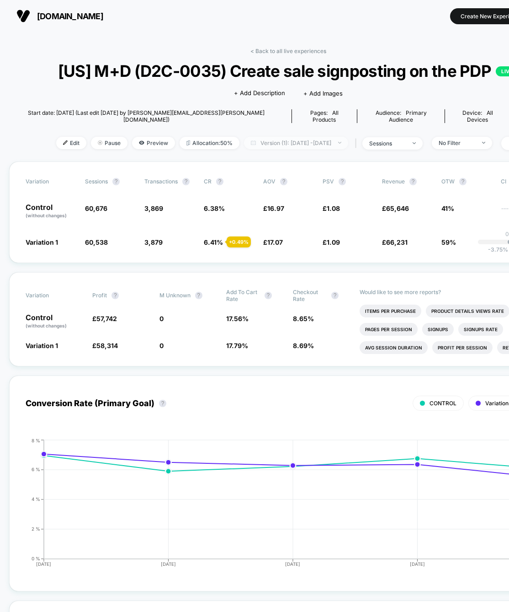
click at [303, 149] on span "Version (1): [DATE] - [DATE]" at bounding box center [296, 143] width 104 height 12
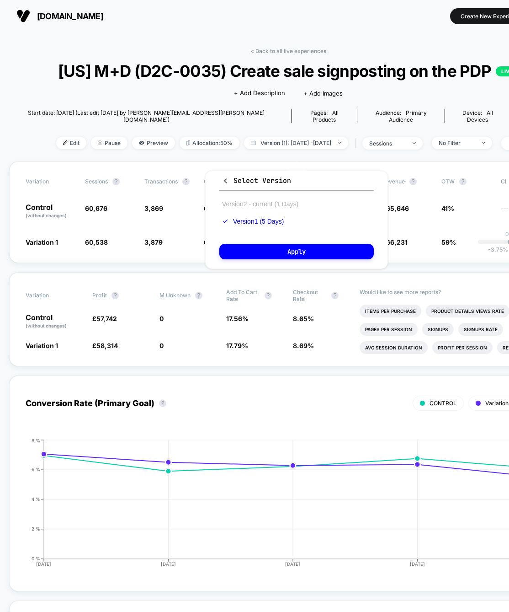
click at [263, 207] on button "Version 2 - current (1 Days)" at bounding box center [260, 204] width 82 height 8
